Goal: Find specific page/section: Find specific page/section

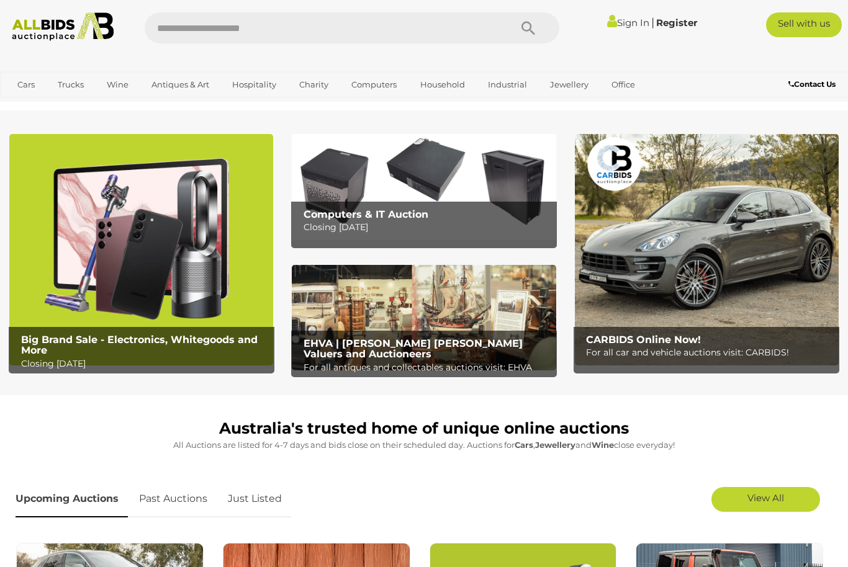
click at [0, 0] on link "Art" at bounding box center [0, 0] width 0 height 0
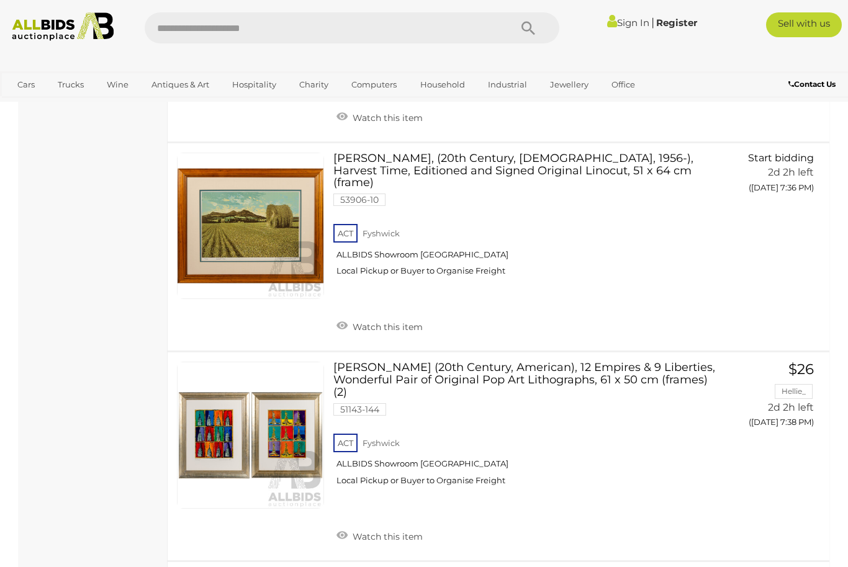
scroll to position [9649, 0]
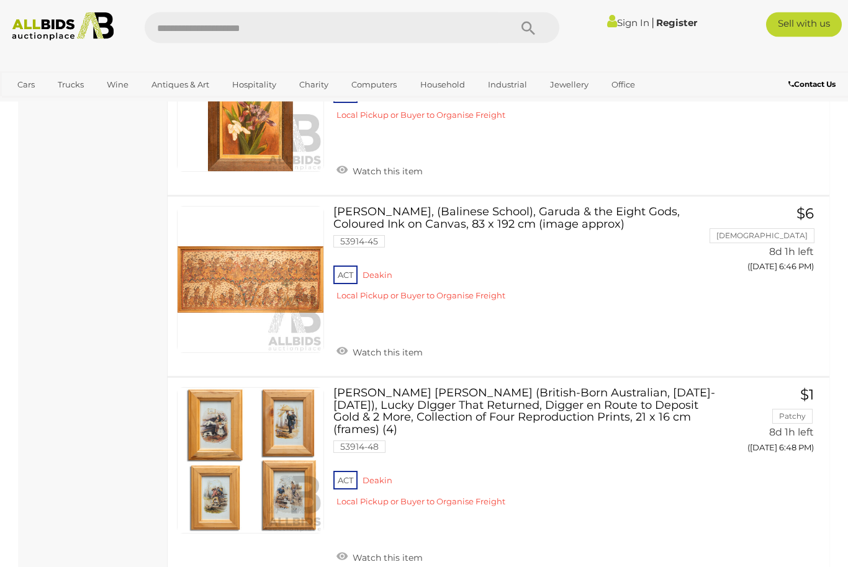
scroll to position [7227, 0]
click at [0, 0] on link "Estate Jewellery" at bounding box center [0, 0] width 0 height 0
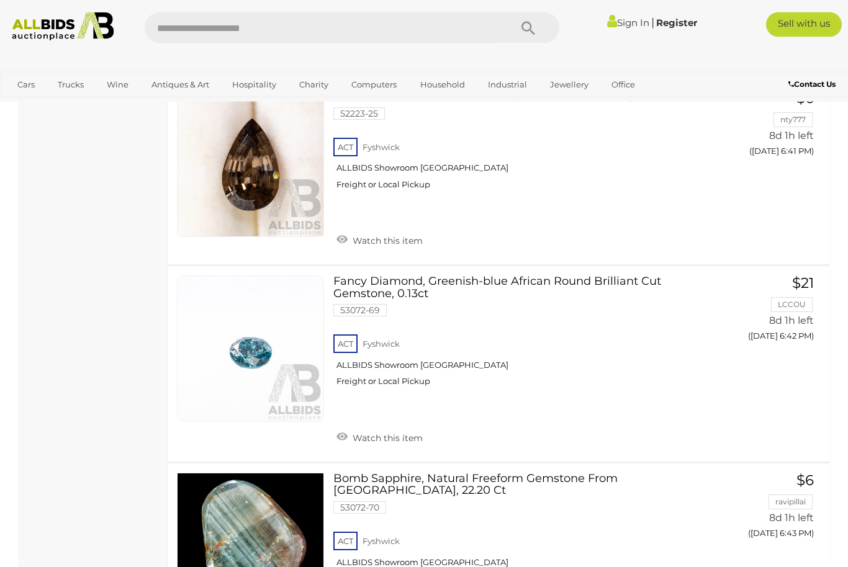
scroll to position [5157, 0]
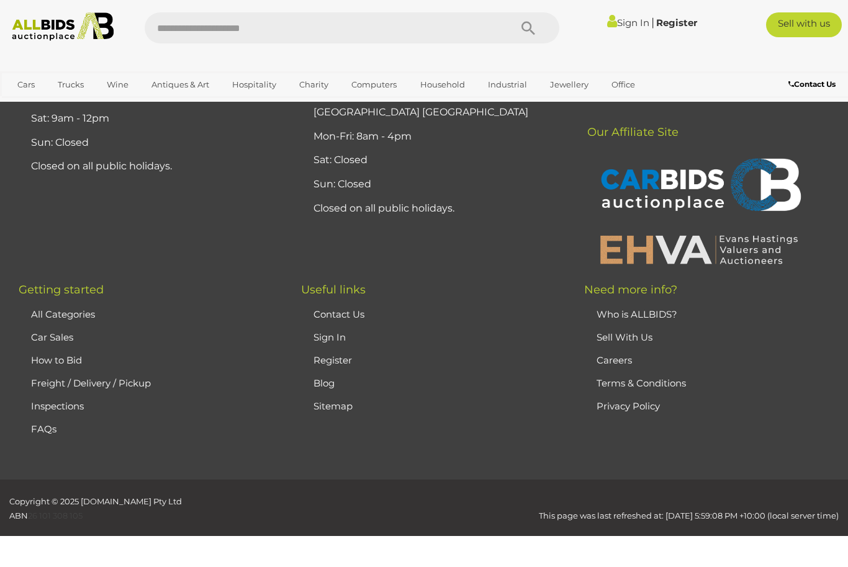
scroll to position [81, 0]
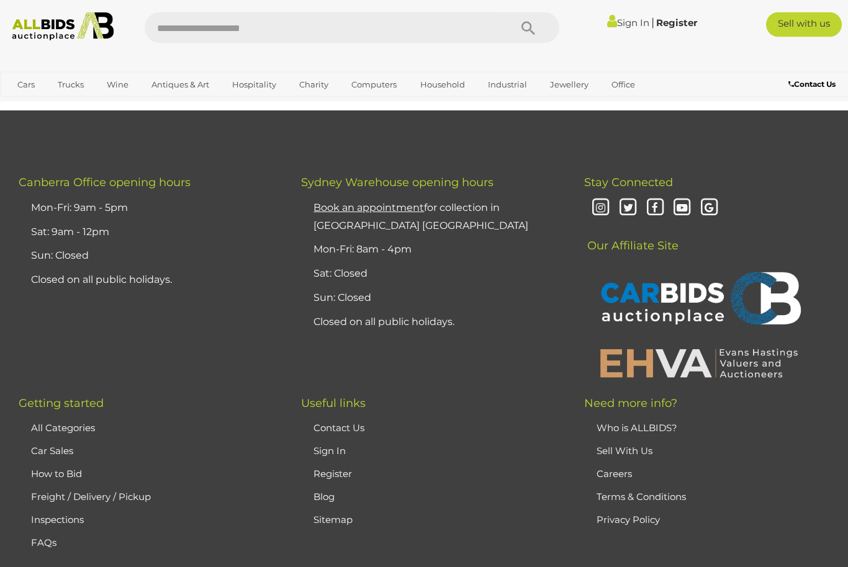
scroll to position [8260, 0]
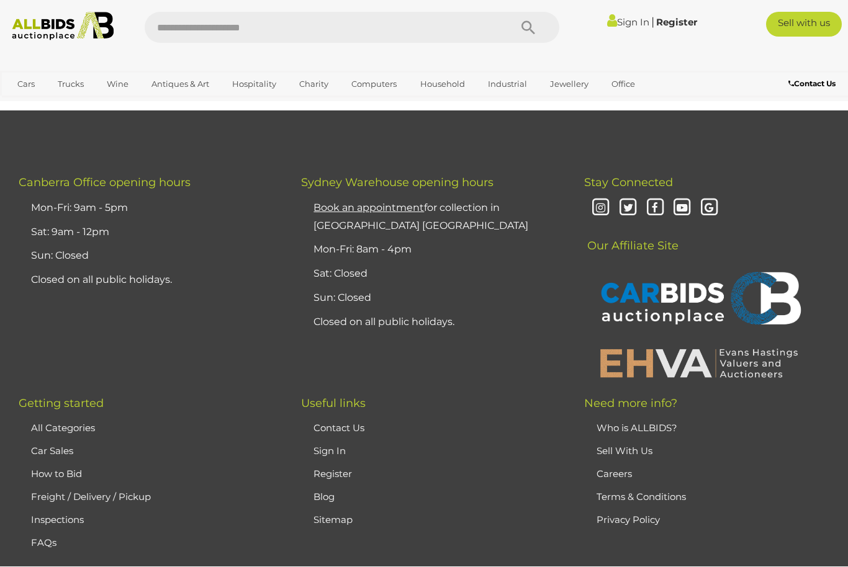
click at [0, 0] on link "Tableware" at bounding box center [0, 0] width 0 height 0
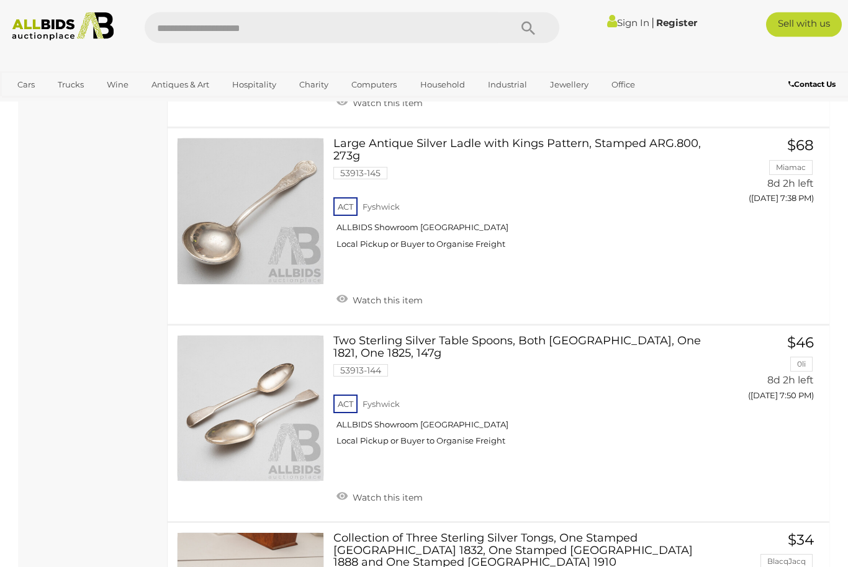
scroll to position [658, 0]
click at [185, 24] on input "text" at bounding box center [321, 27] width 353 height 31
type input "*****"
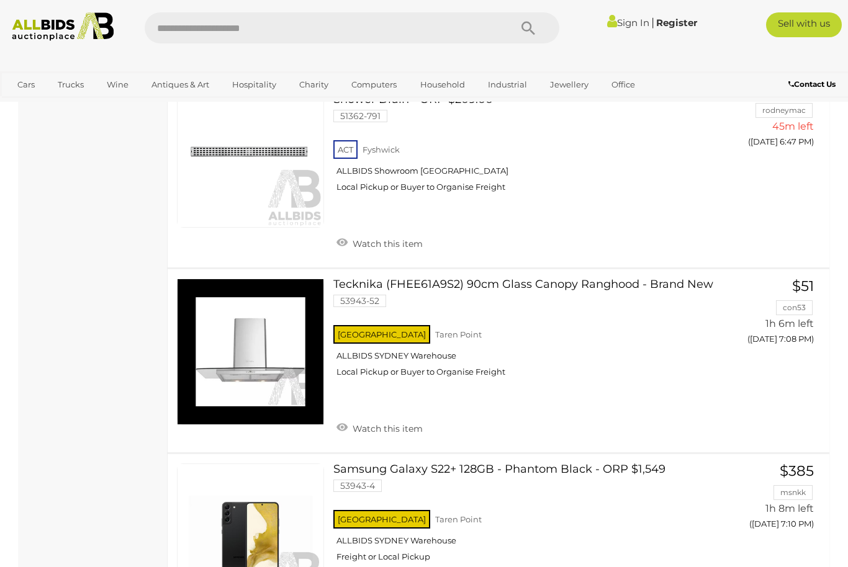
scroll to position [5598, 0]
